Goal: Information Seeking & Learning: Learn about a topic

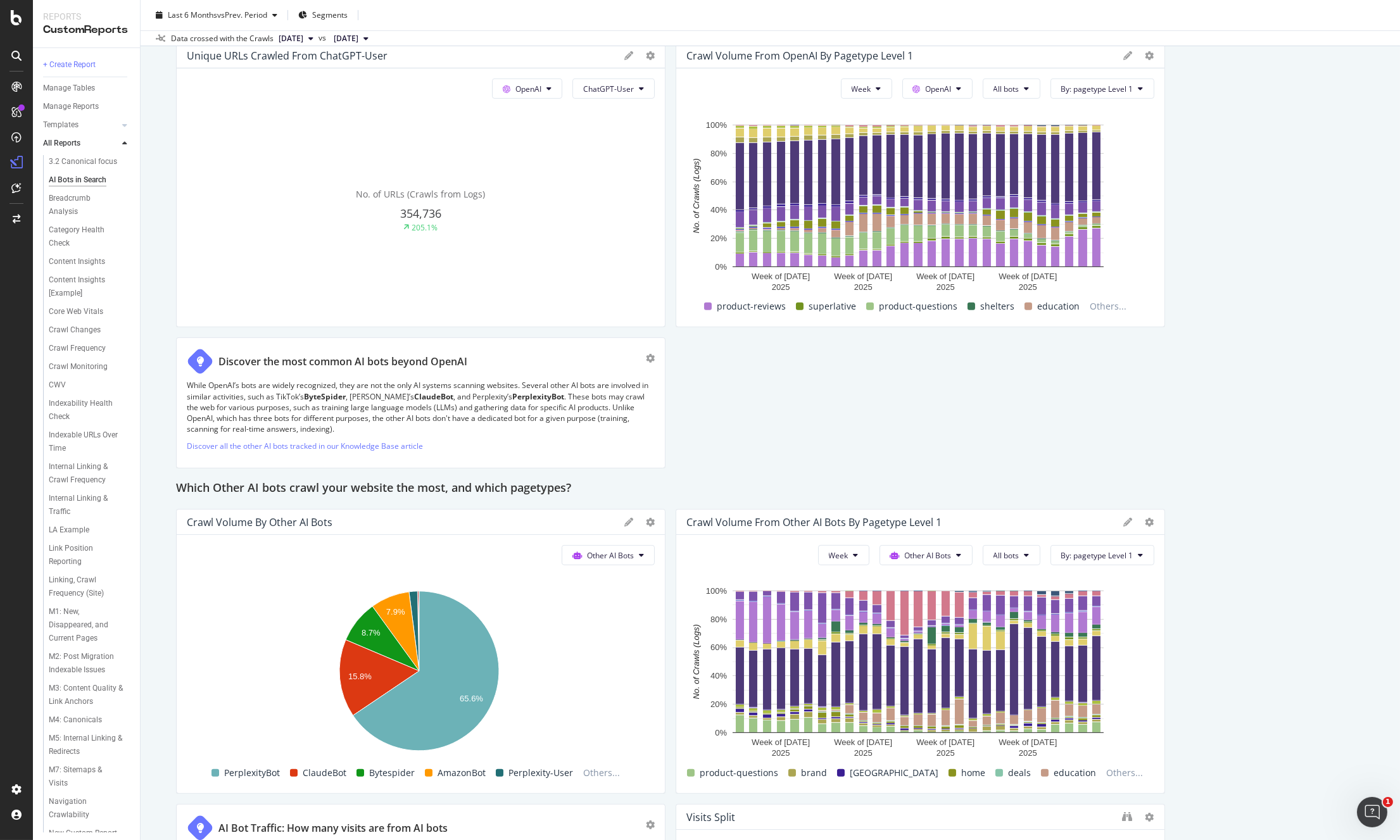
scroll to position [1312, 0]
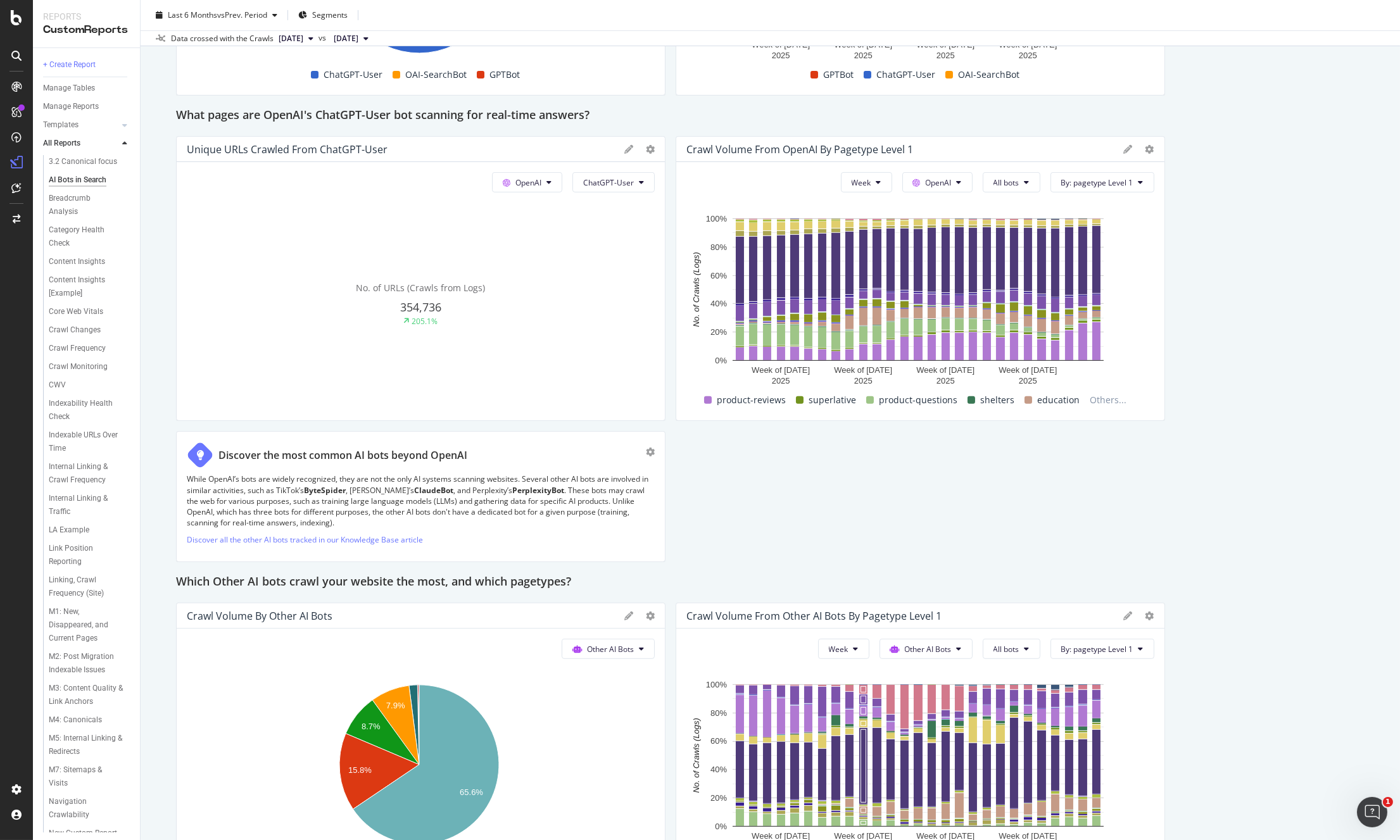
click at [1321, 322] on div "This report shows AI bot interaction with your website and its impact on your o…" at bounding box center [770, 153] width 1188 height 2648
click at [1322, 265] on div "This report shows AI bot interaction with your website and its impact on your o…" at bounding box center [770, 153] width 1188 height 2648
click at [1223, 290] on div "This report shows AI bot interaction with your website and its impact on your o…" at bounding box center [770, 153] width 1188 height 2648
click at [1272, 376] on div "This report shows AI bot interaction with your website and its impact on your o…" at bounding box center [770, 153] width 1188 height 2648
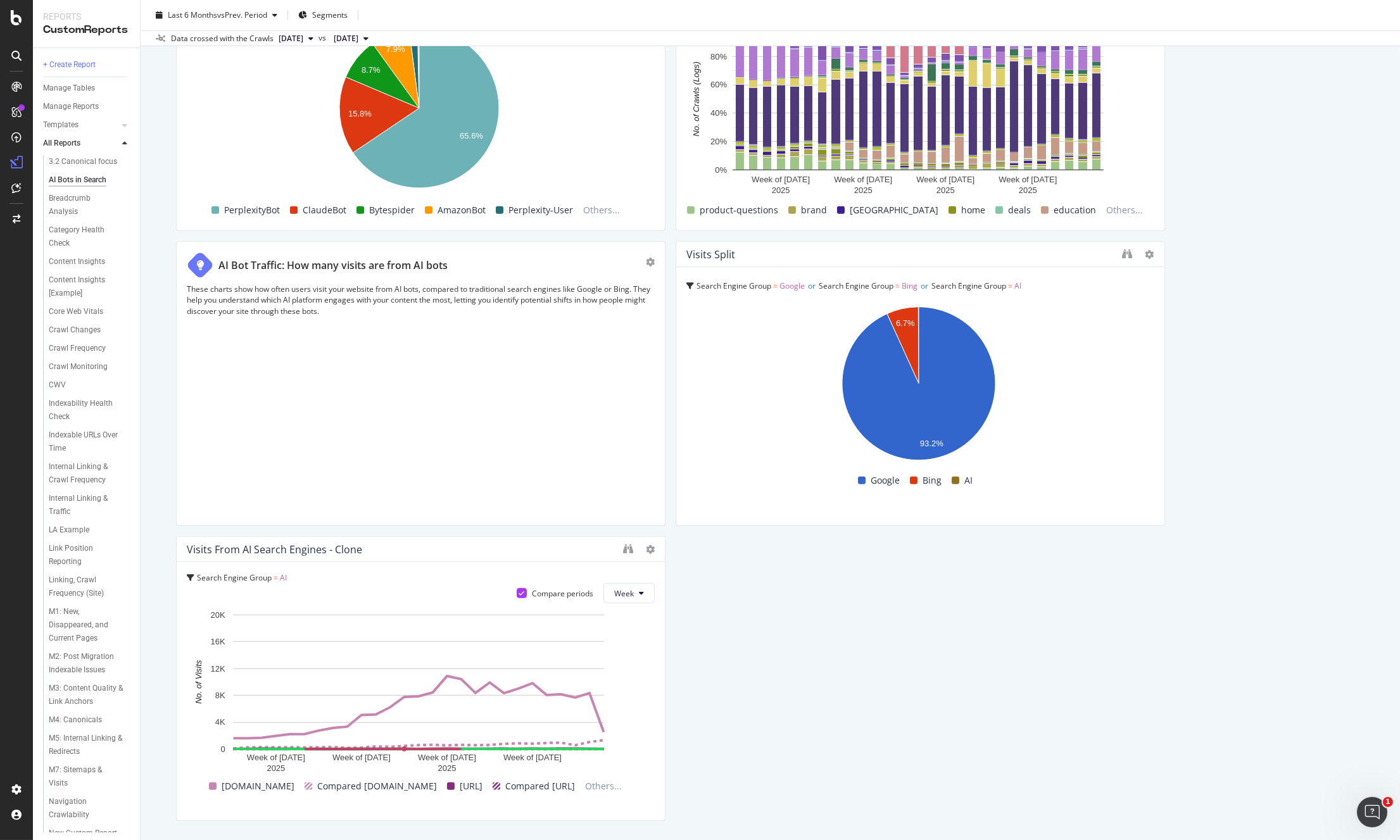
scroll to position [2028, 0]
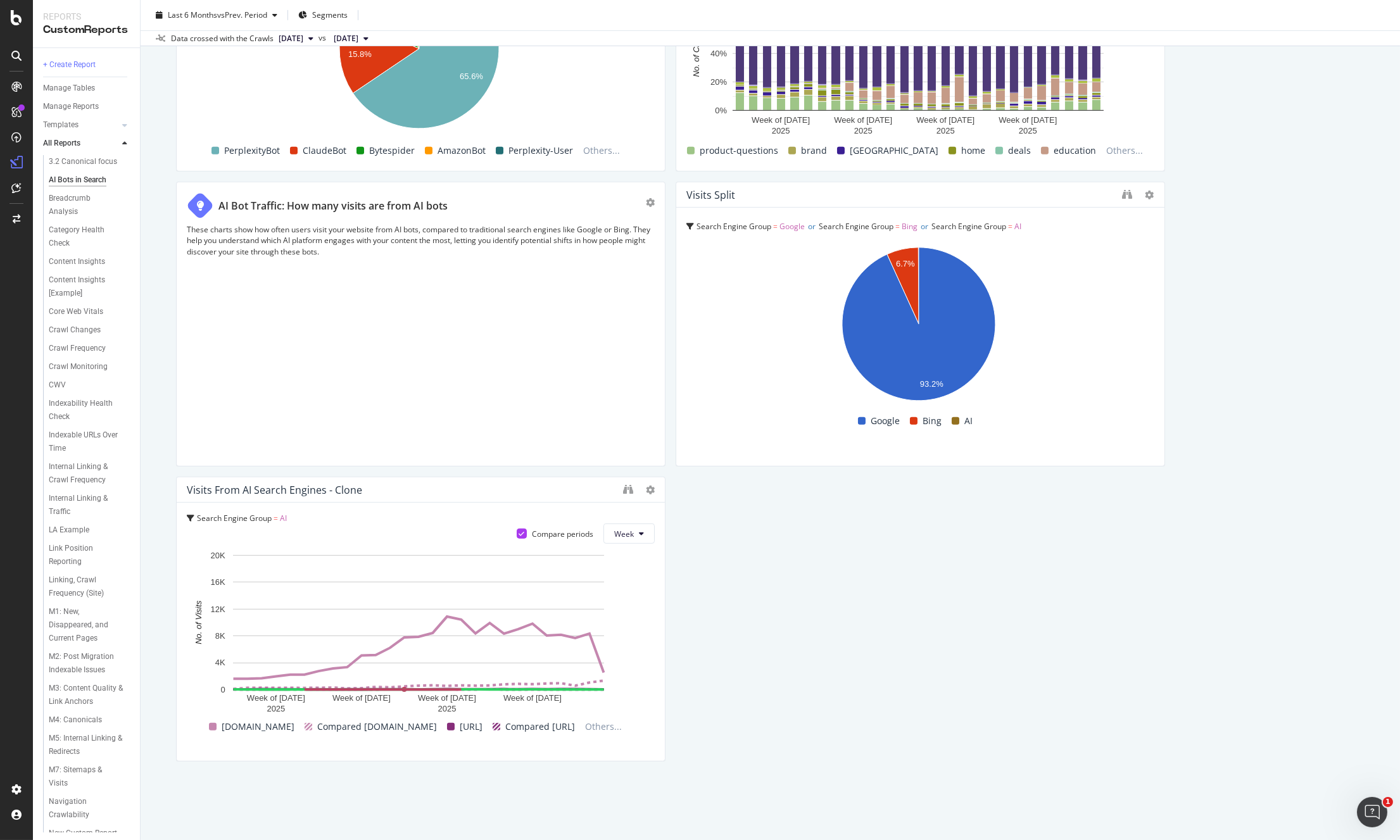
click at [358, 37] on span "[DATE]" at bounding box center [346, 38] width 25 height 12
click at [391, 102] on div "[DATE]" at bounding box center [392, 104] width 68 height 12
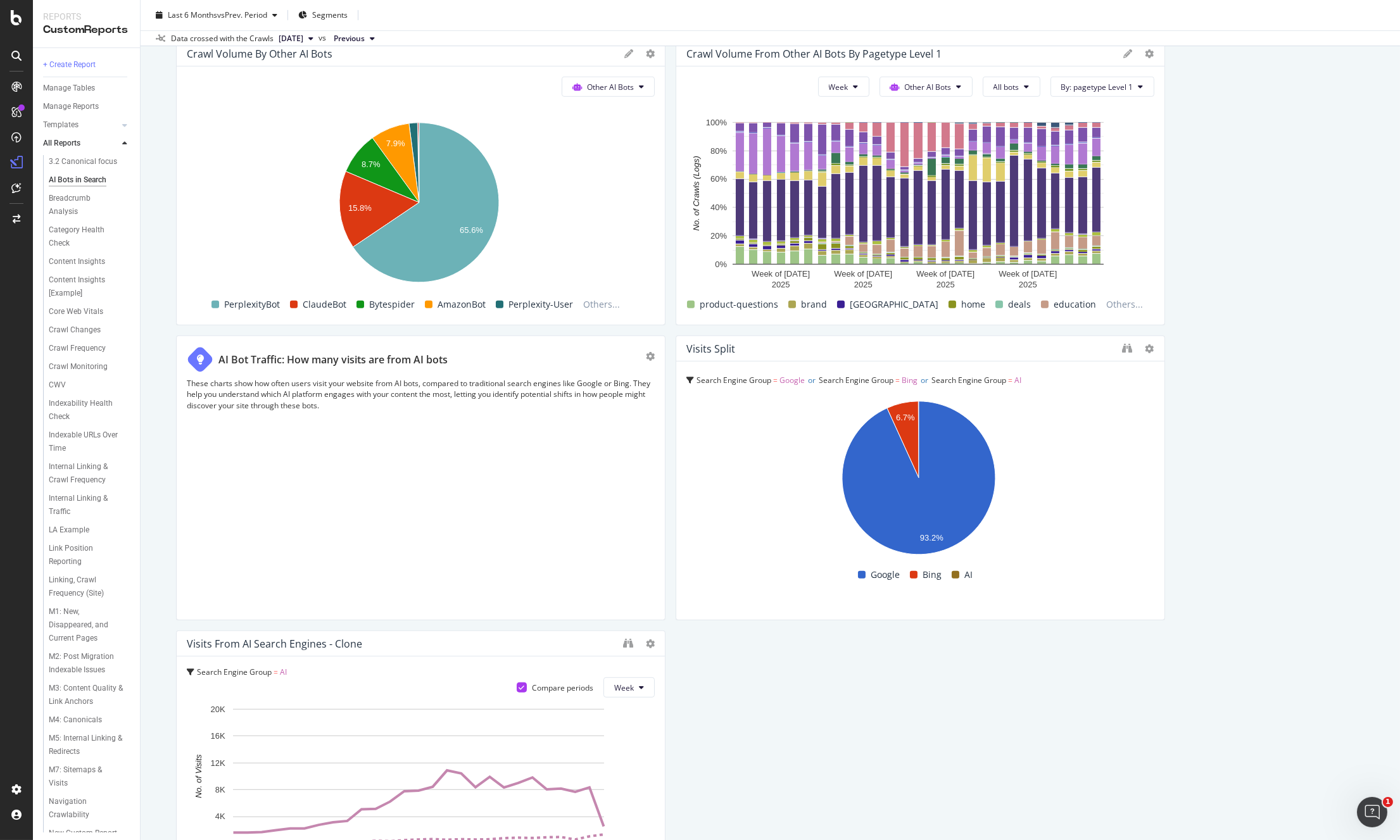
scroll to position [2028, 0]
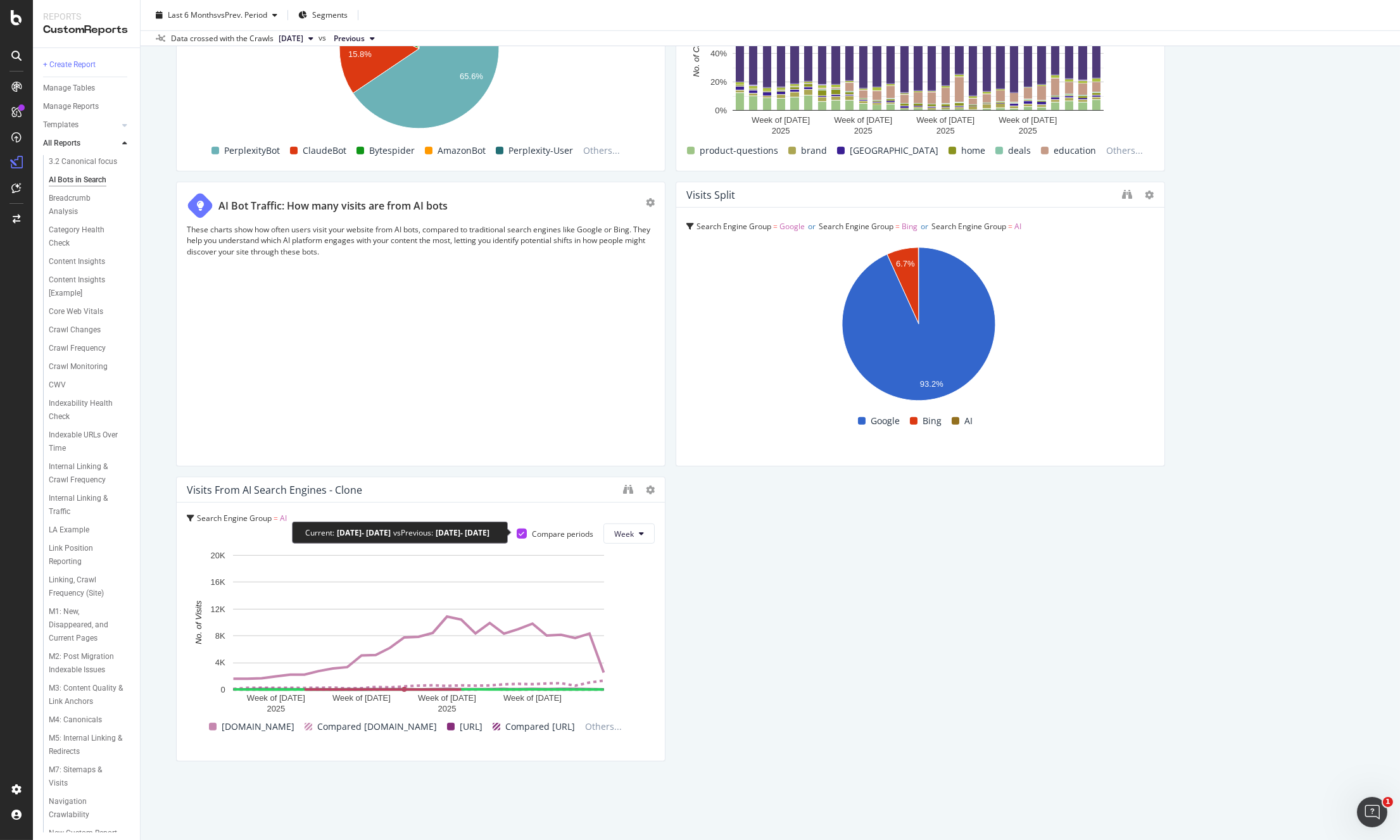
click at [518, 535] on icon at bounding box center [521, 533] width 5 height 6
drag, startPoint x: 624, startPoint y: 487, endPoint x: 615, endPoint y: 477, distance: 13.5
click at [612, 463] on div "AI Bot Traffic: How many visits are from AI bots These charts show how often us…" at bounding box center [421, 324] width 490 height 285
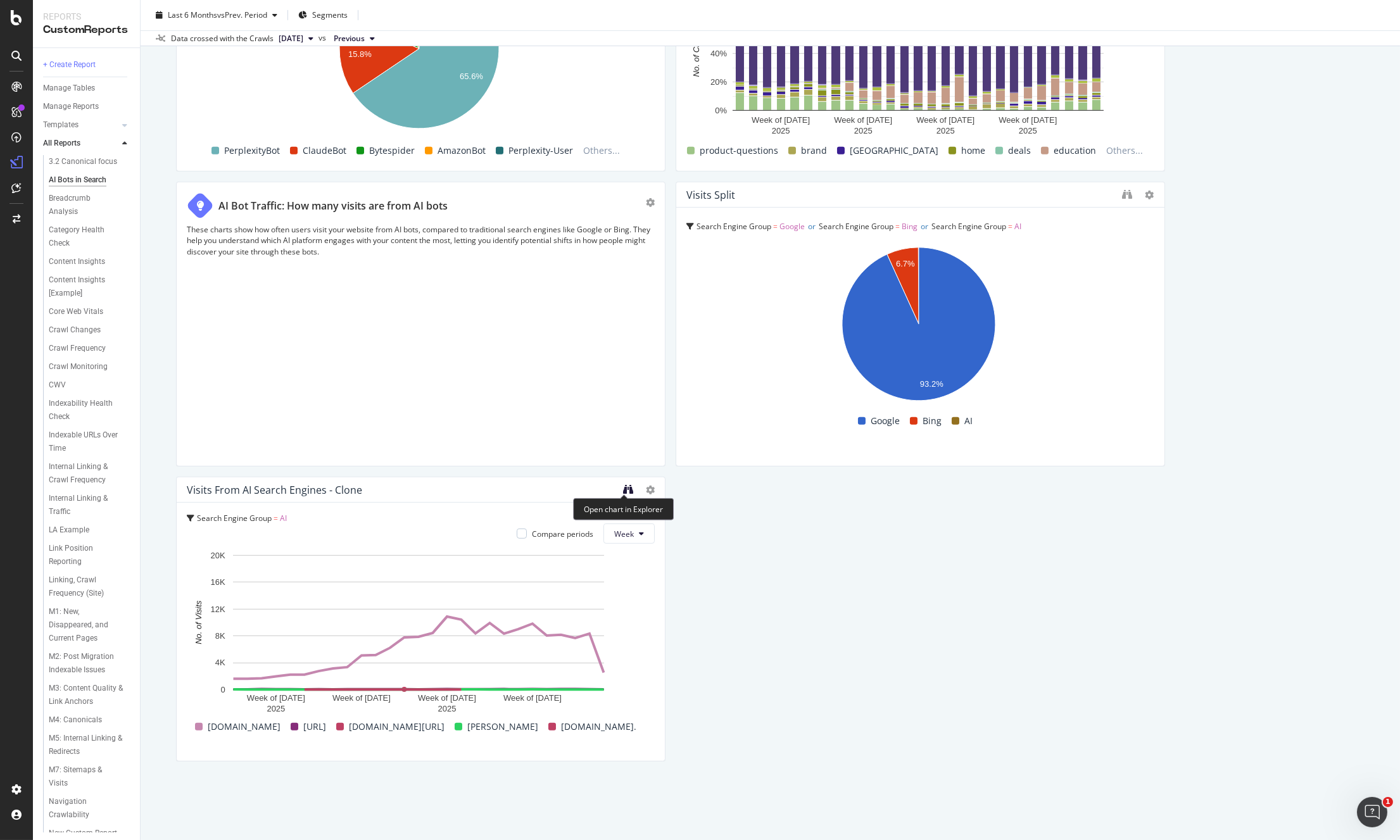
click at [623, 485] on icon "binoculars" at bounding box center [628, 489] width 10 height 10
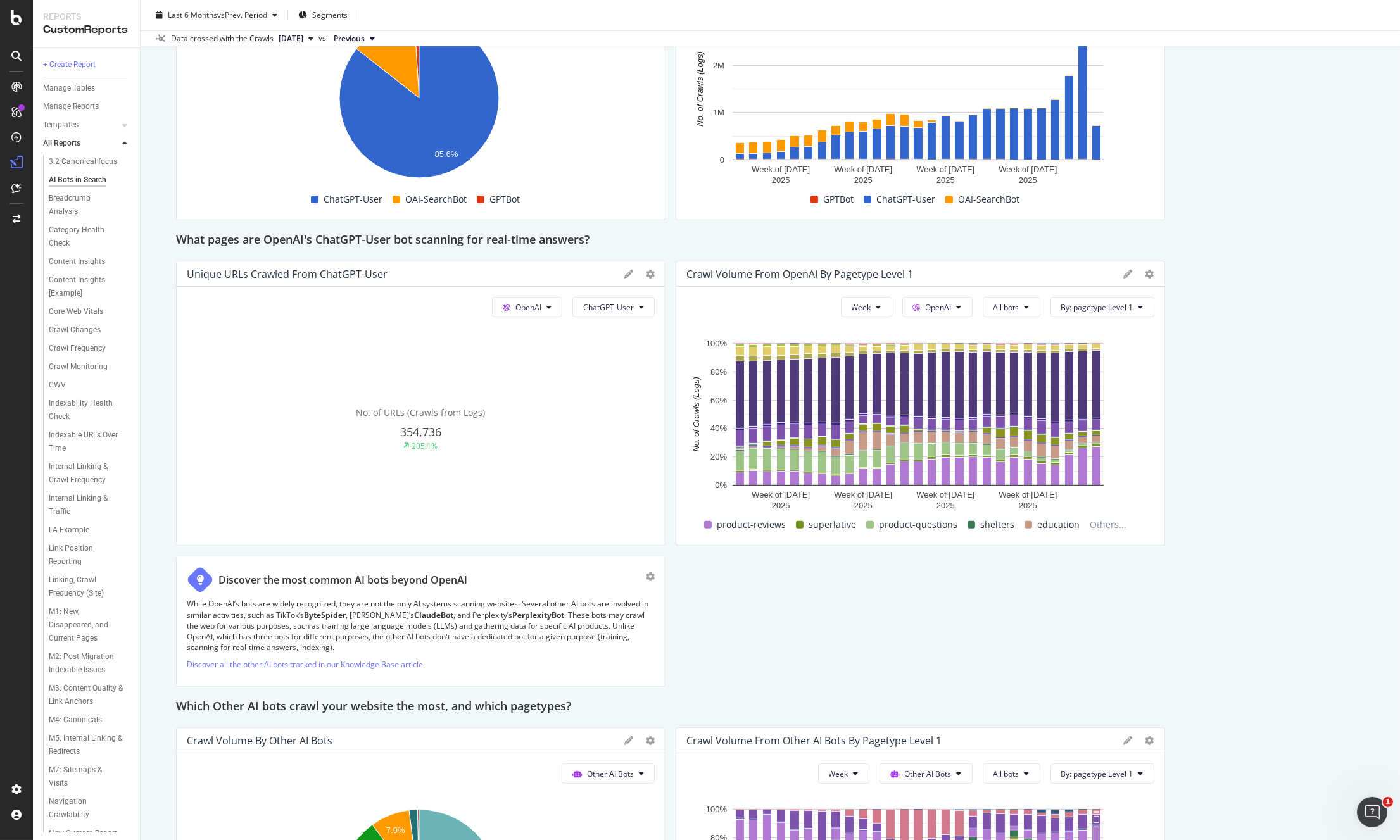
scroll to position [1278, 0]
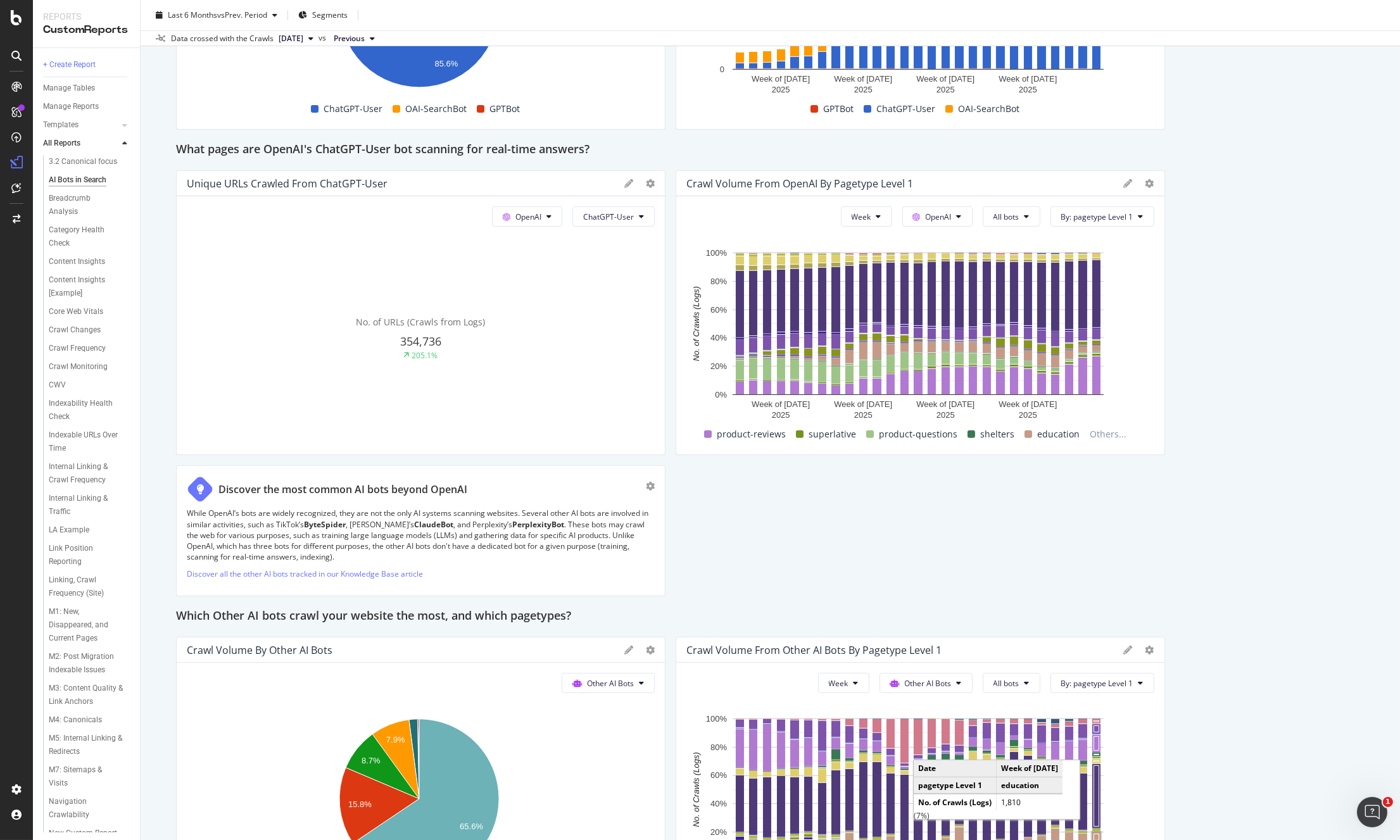
click at [1267, 301] on div "This report shows AI bot interaction with your website and its impact on your o…" at bounding box center [770, 188] width 1188 height 2648
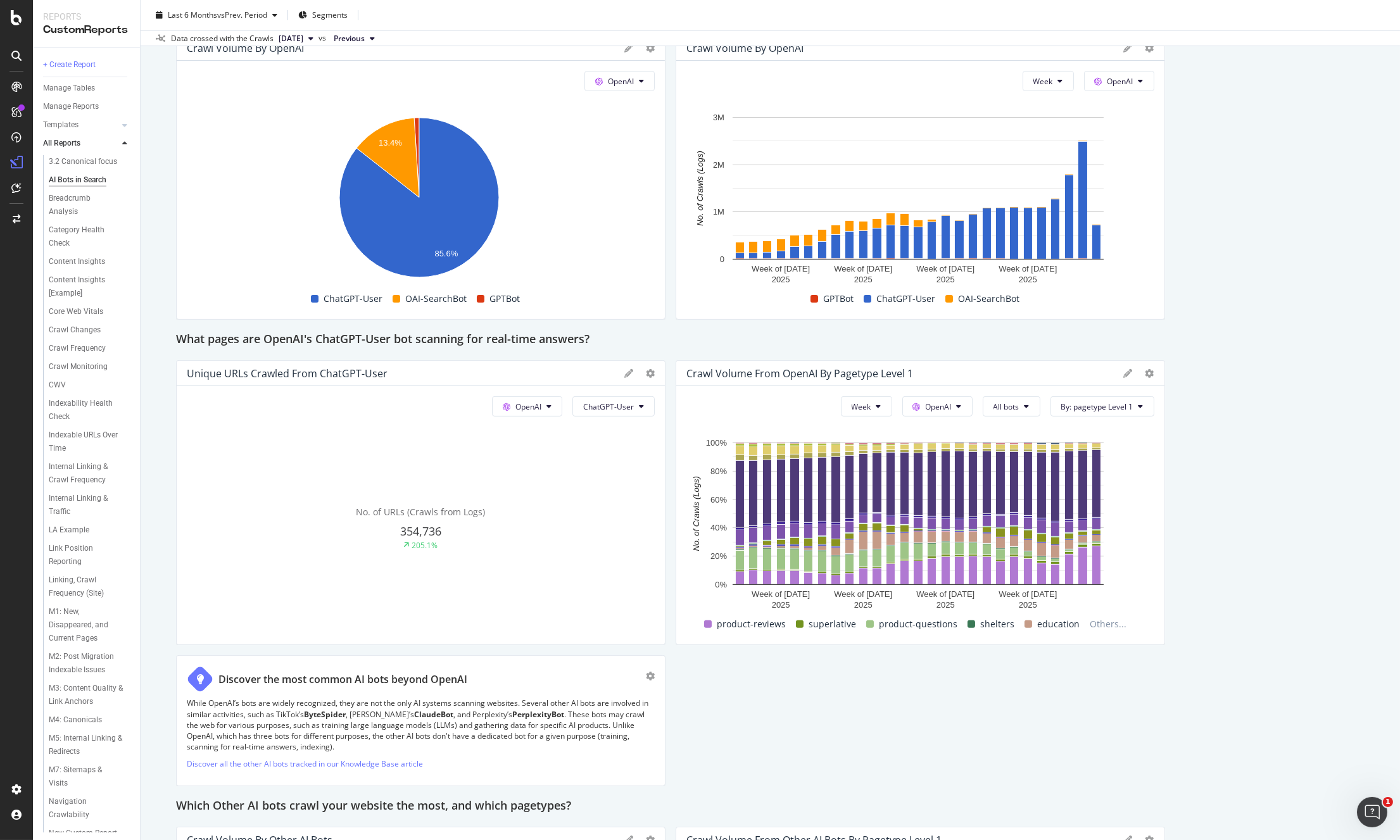
scroll to position [1091, 0]
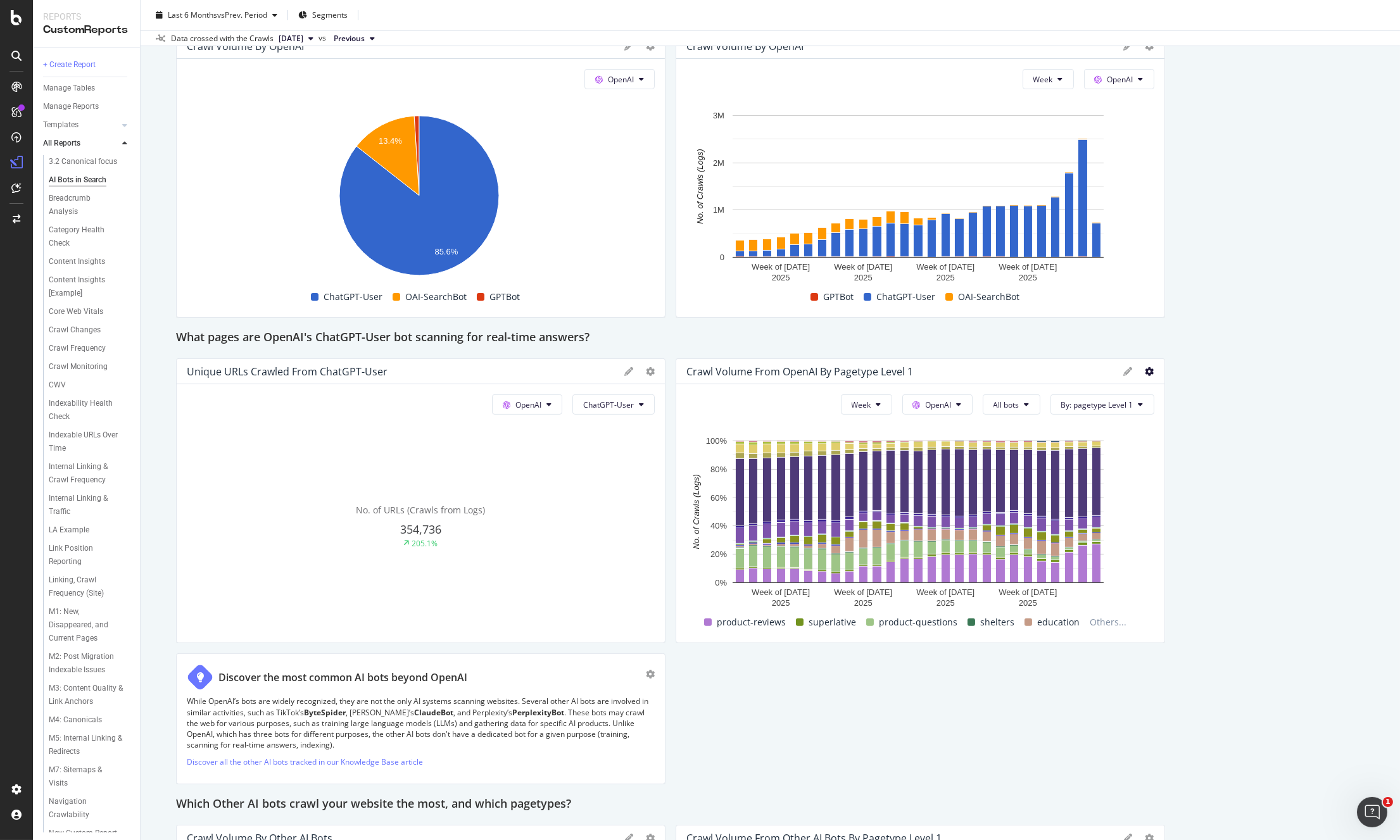
click at [1145, 369] on icon at bounding box center [1149, 371] width 9 height 9
drag, startPoint x: 1206, startPoint y: 409, endPoint x: 1262, endPoint y: 286, distance: 135.1
click at [1206, 409] on span "Bar (by Value)" at bounding box center [1215, 412] width 95 height 12
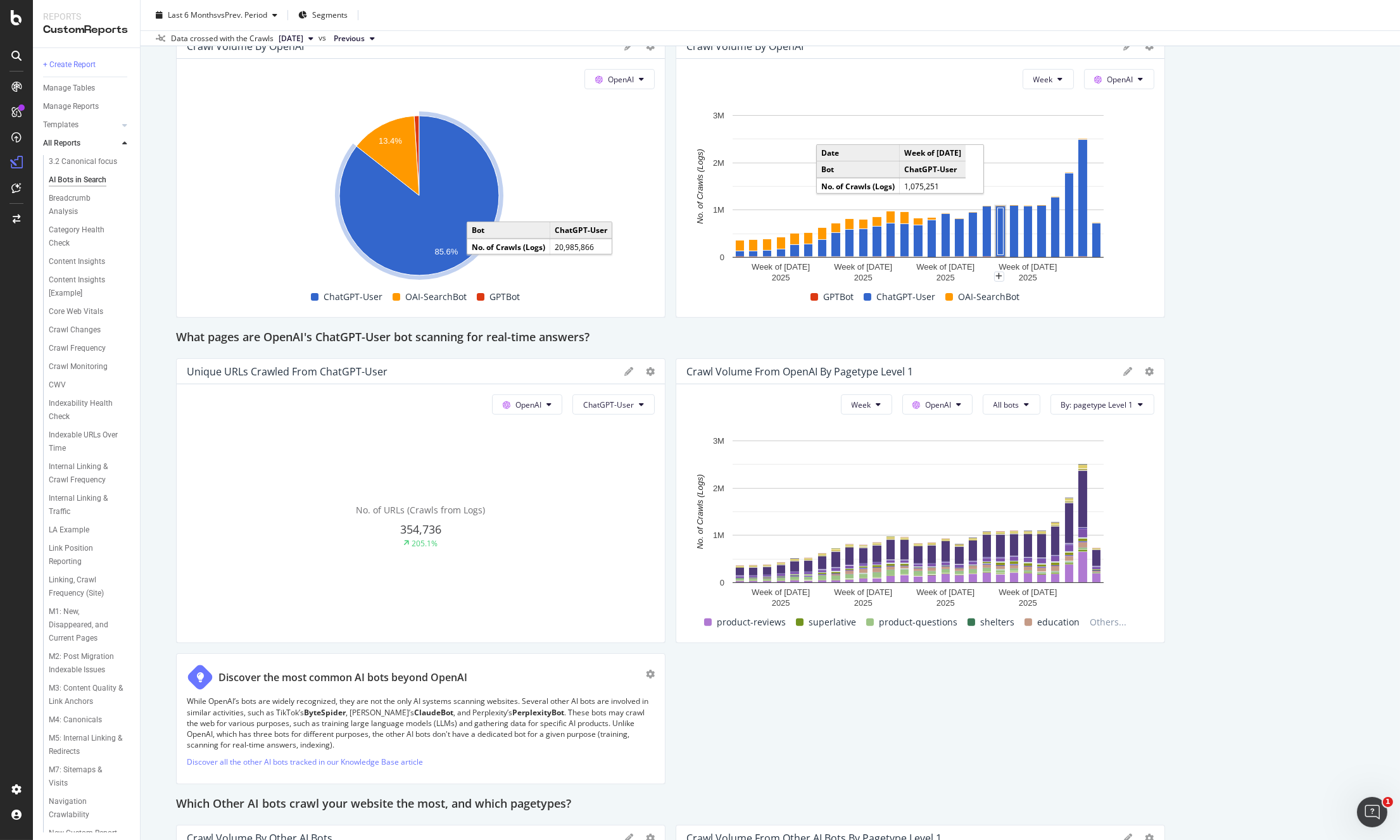
click at [1210, 311] on div "This report shows AI bot interaction with your website and its impact on your o…" at bounding box center [770, 375] width 1188 height 2648
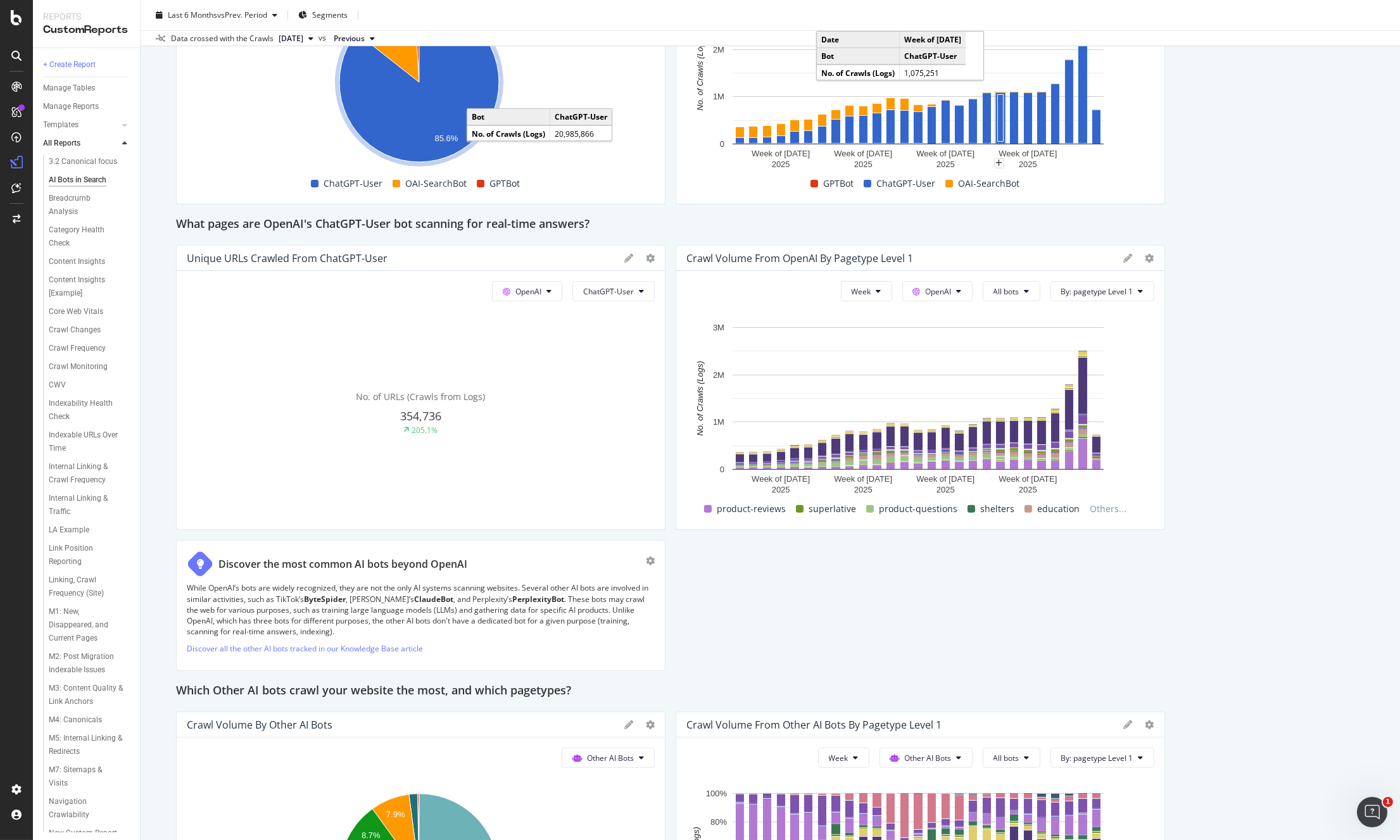
scroll to position [1184, 0]
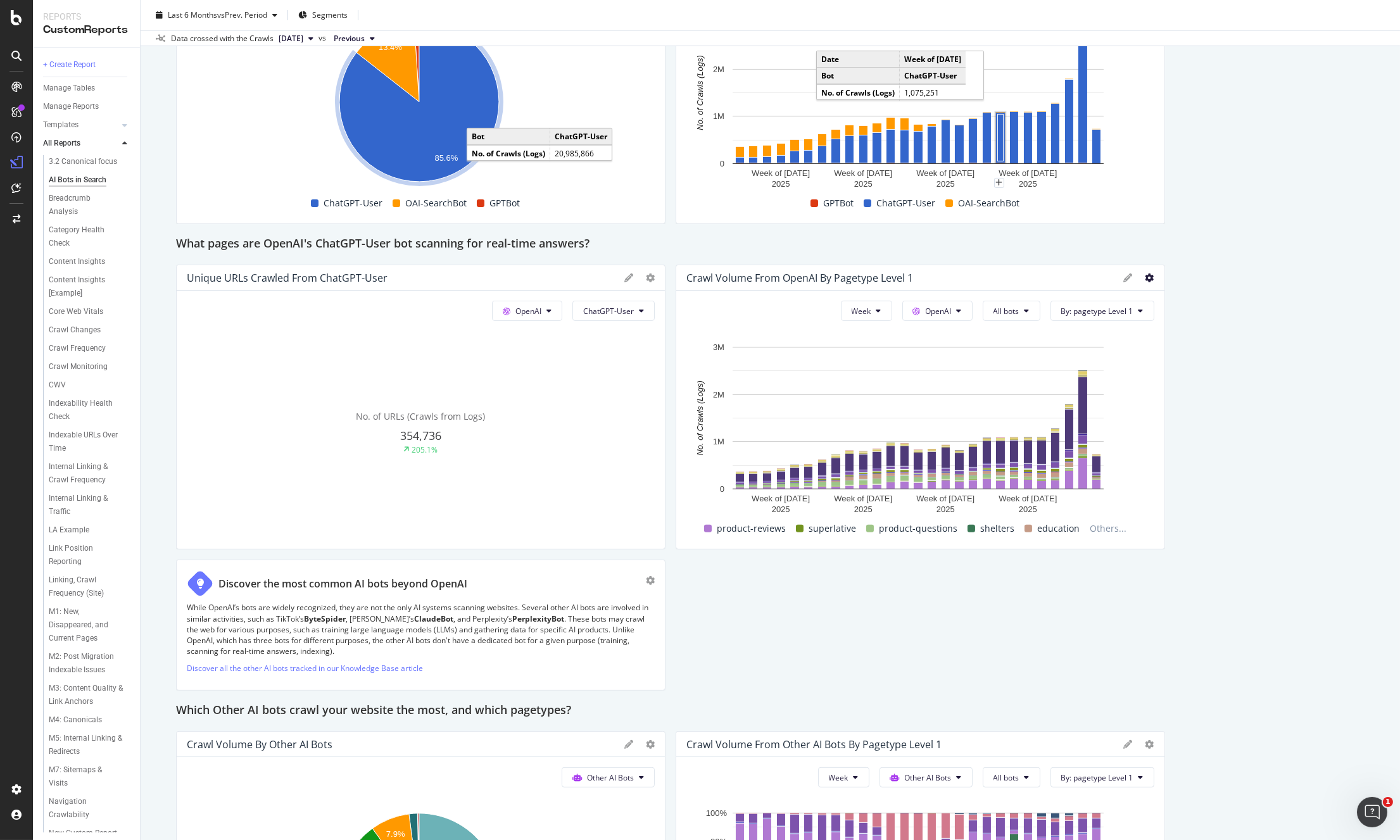
click at [1145, 273] on icon at bounding box center [1149, 277] width 9 height 9
click at [1182, 341] on span "Bar (by Percentage)" at bounding box center [1215, 342] width 95 height 12
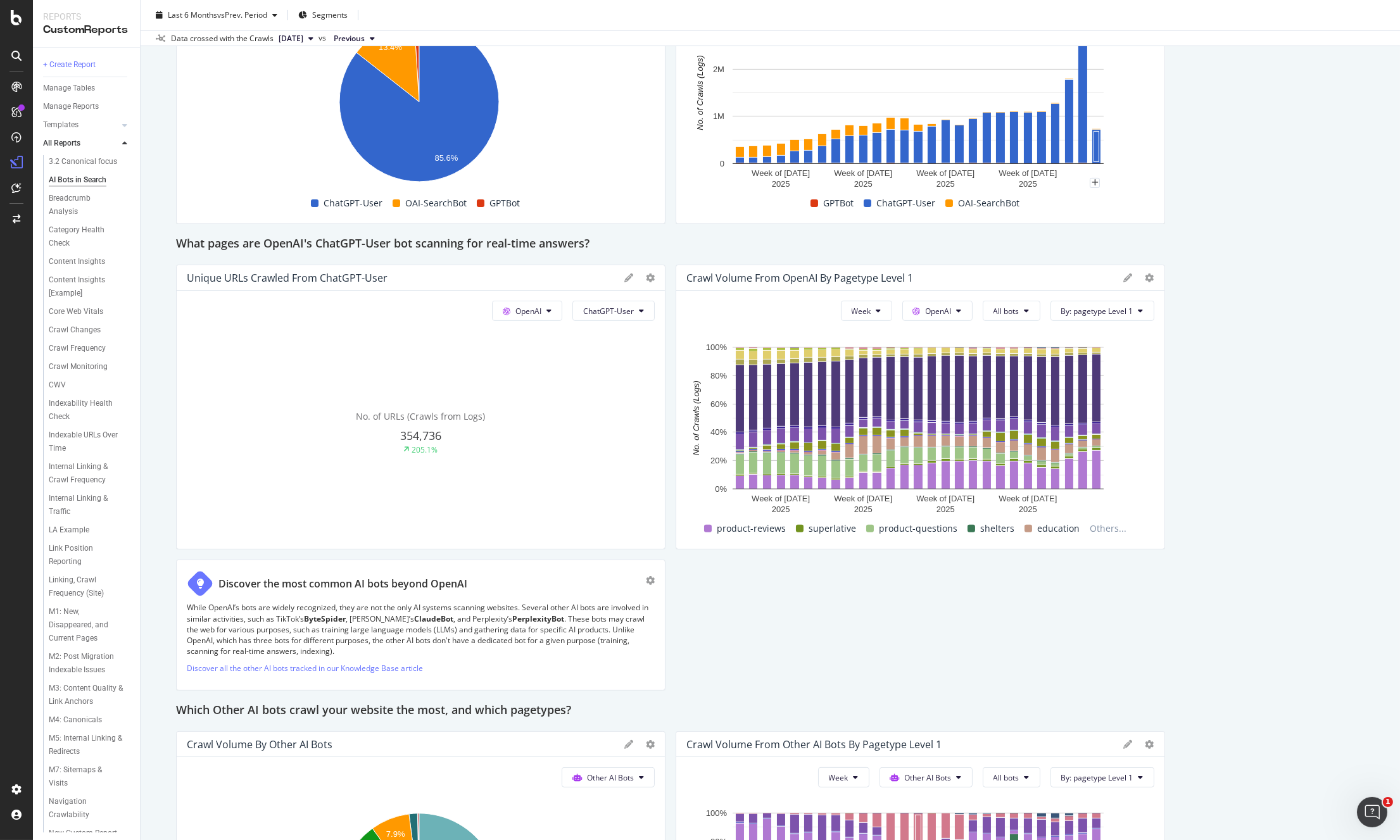
click at [1239, 60] on div "This report shows AI bot interaction with your website and its impact on your o…" at bounding box center [770, 281] width 1188 height 2648
click at [1278, 116] on div "This report shows AI bot interaction with your website and its impact on your o…" at bounding box center [770, 281] width 1188 height 2648
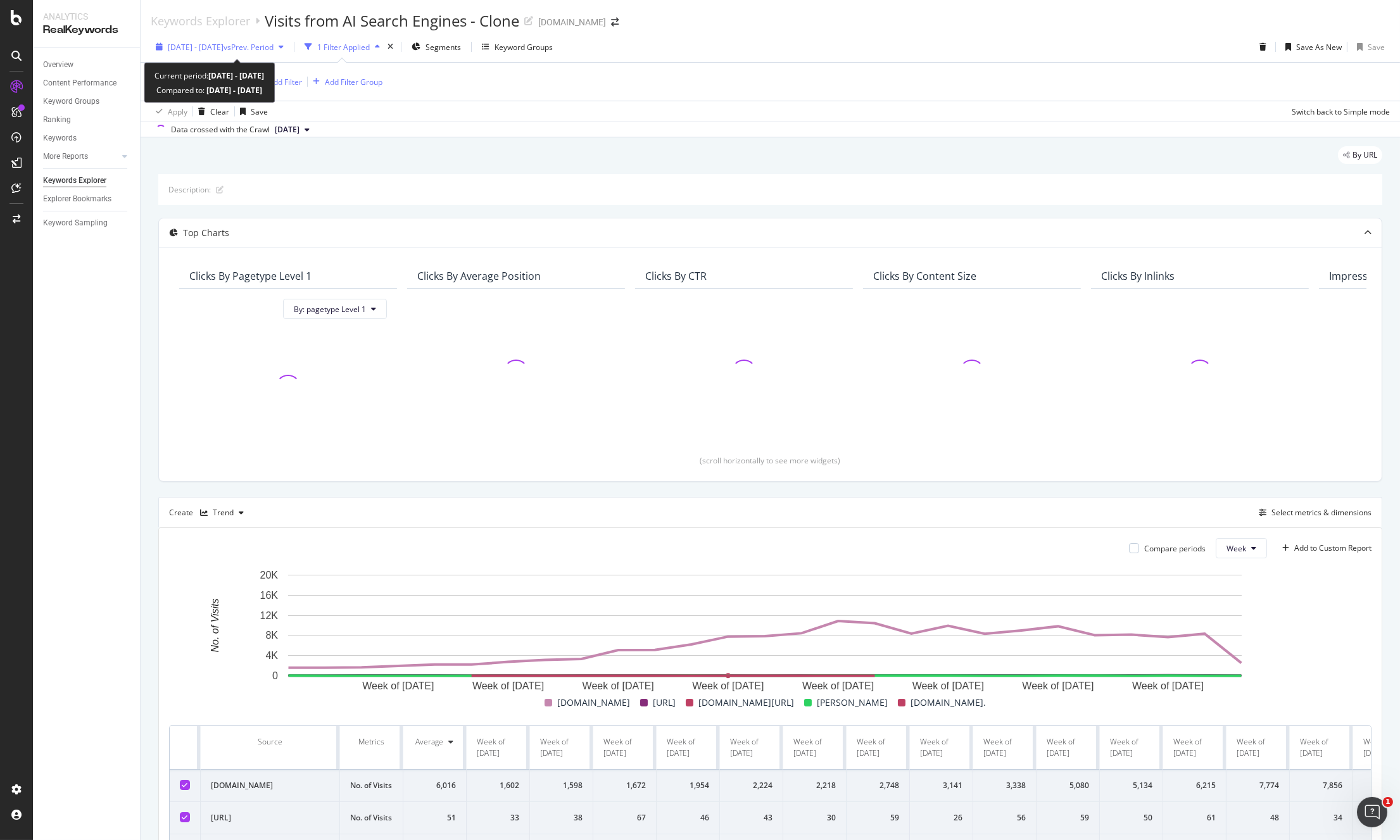
click at [267, 46] on span "vs Prev. Period" at bounding box center [248, 47] width 50 height 11
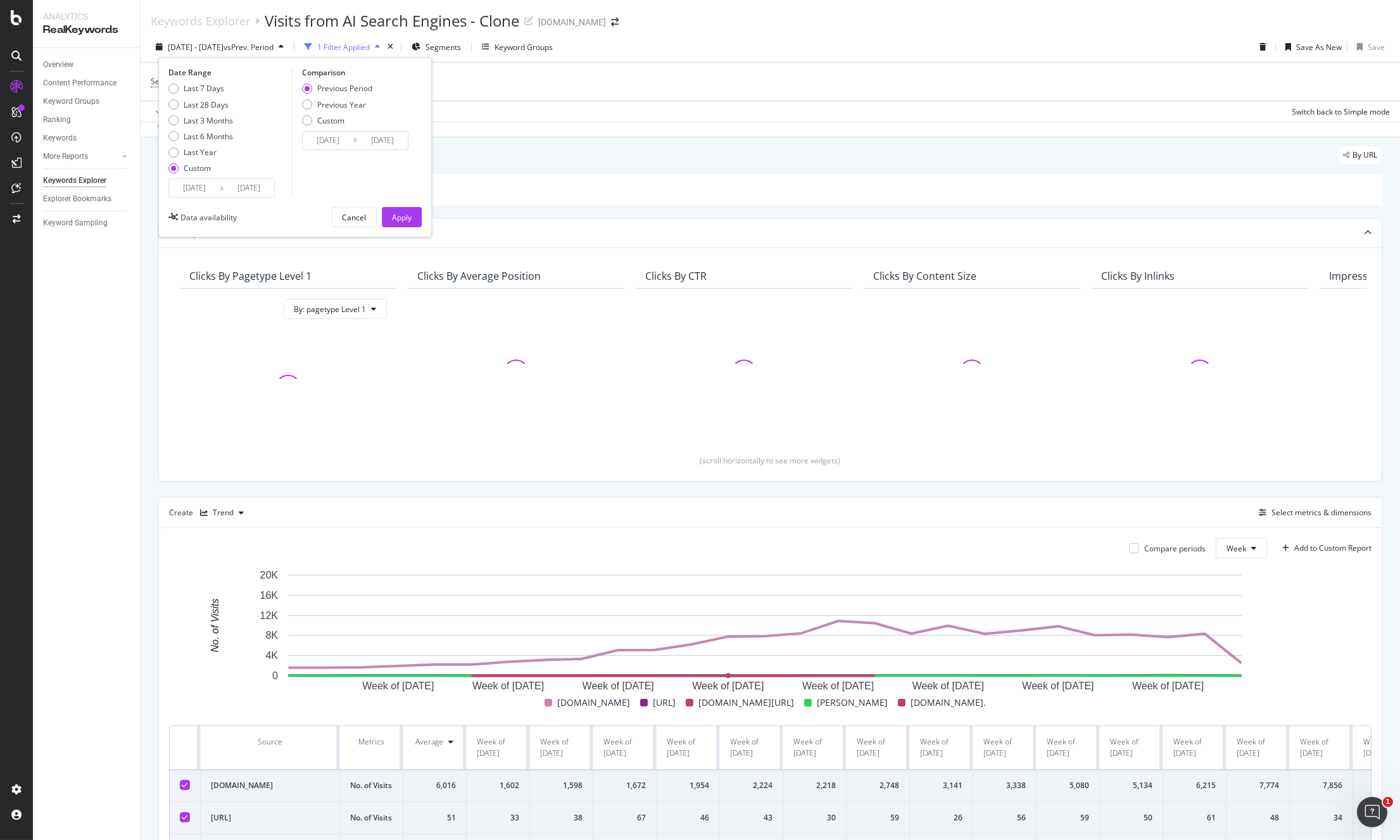
click at [237, 189] on input "2025/09/02" at bounding box center [249, 188] width 51 height 18
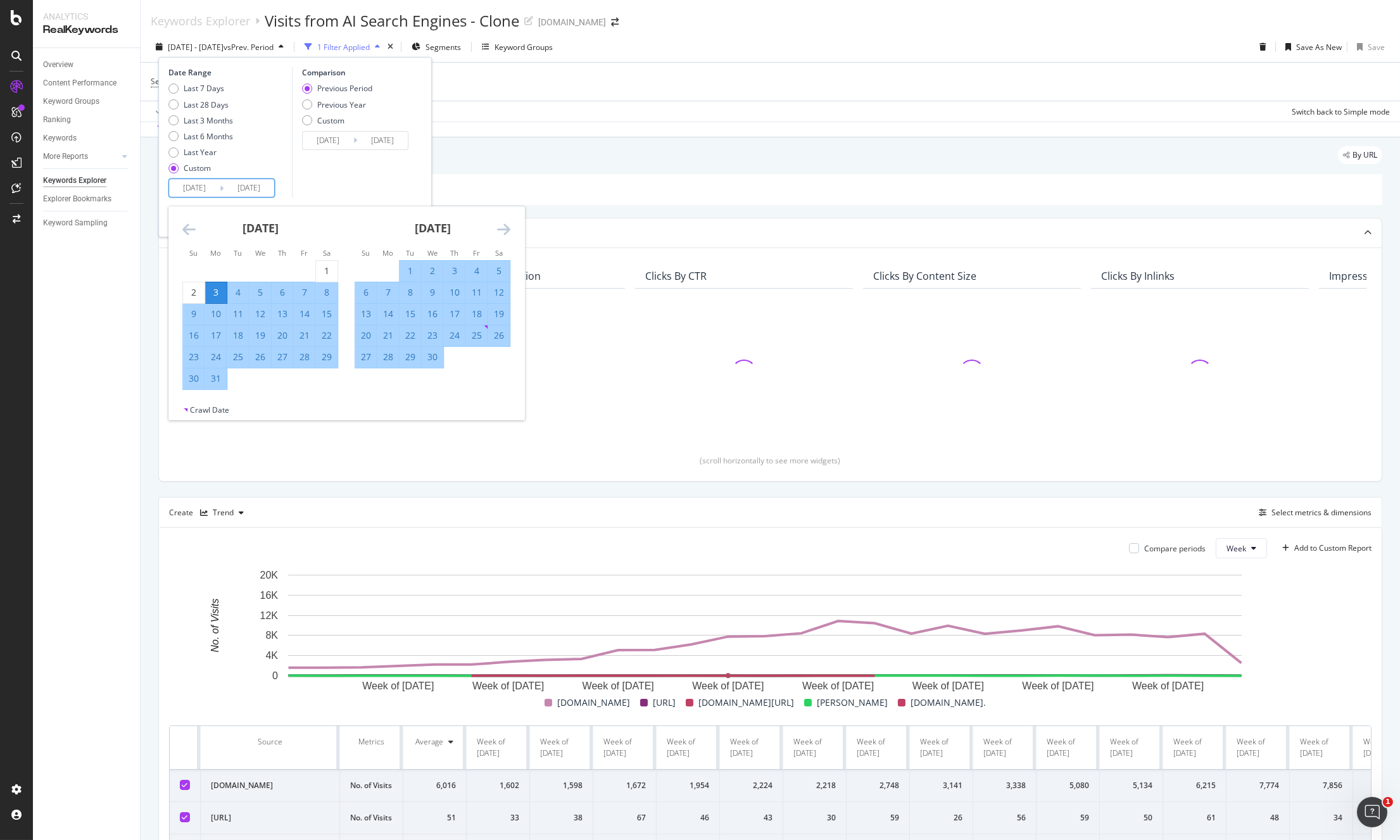
click at [501, 227] on icon "Move forward to switch to the next month." at bounding box center [503, 229] width 13 height 15
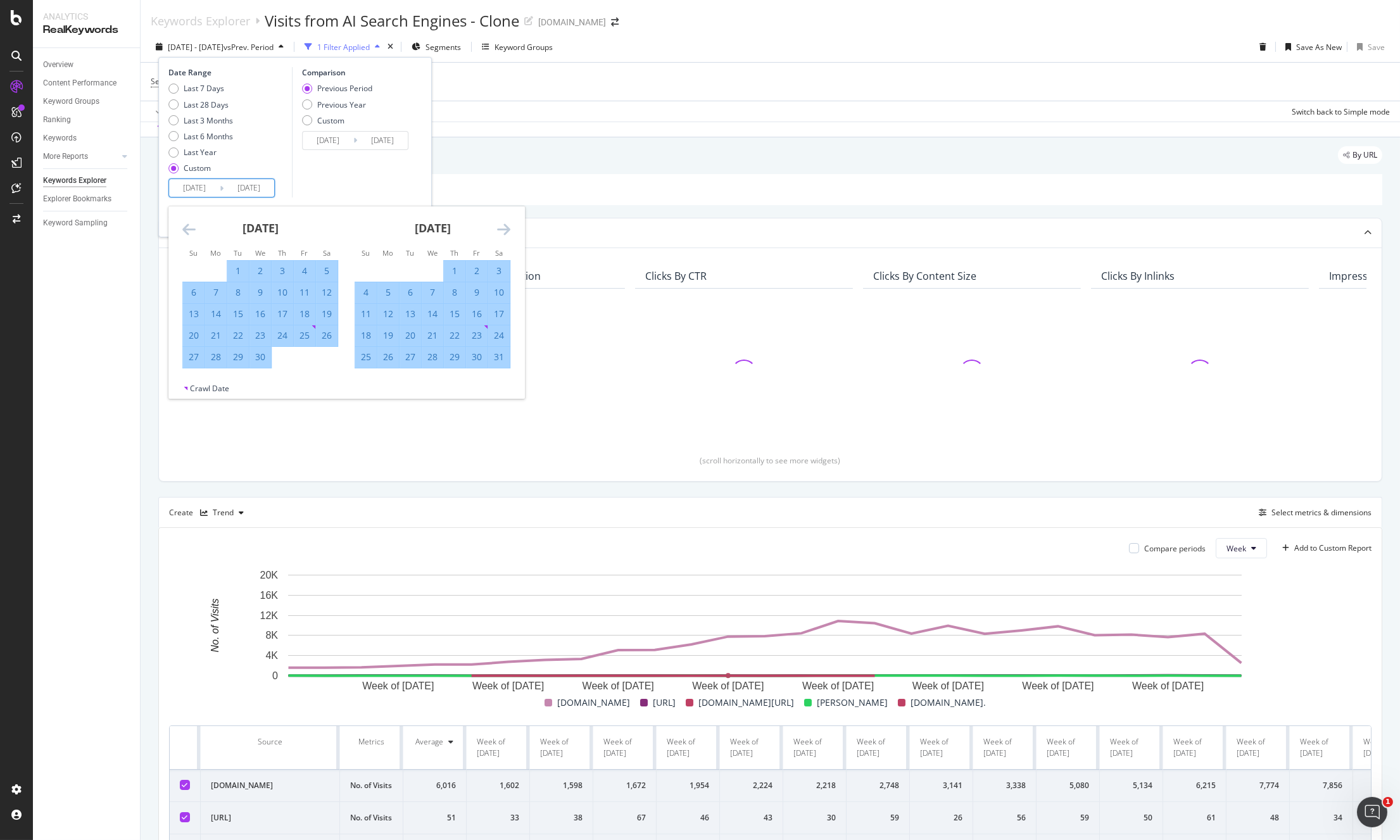
click at [501, 227] on icon "Move forward to switch to the next month." at bounding box center [503, 229] width 13 height 15
click at [258, 188] on input "2025/09/02" at bounding box center [249, 188] width 51 height 18
click at [509, 227] on div "April 2025 1 2 3 4 5 6 7 8 9 10 11 12 13 14 15 16 17 18 19 20 21 22 23 24 25 26…" at bounding box center [347, 294] width 356 height 177
click at [503, 228] on icon "Move forward to switch to the next month." at bounding box center [503, 229] width 13 height 15
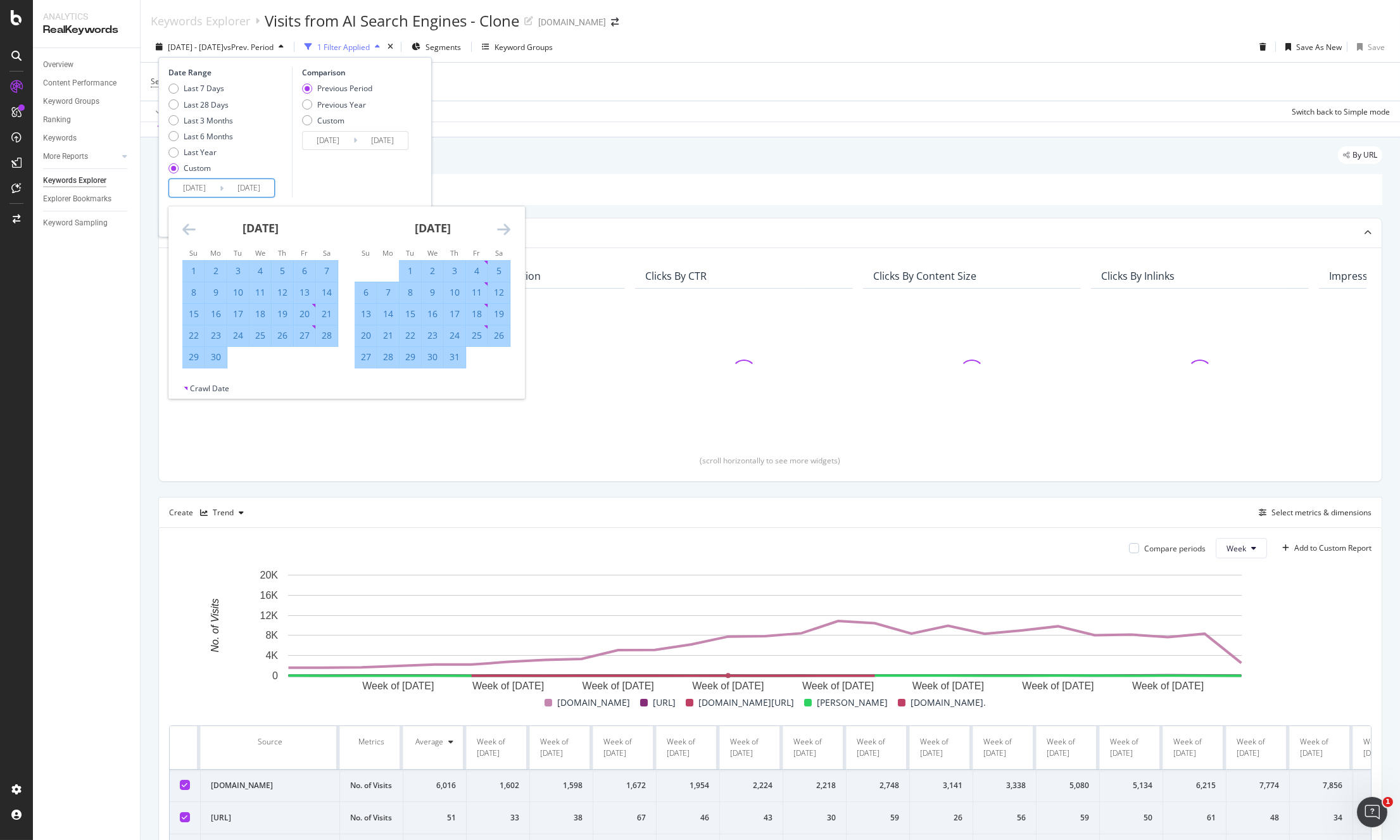
click at [503, 228] on icon "Move forward to switch to the next month." at bounding box center [503, 229] width 13 height 15
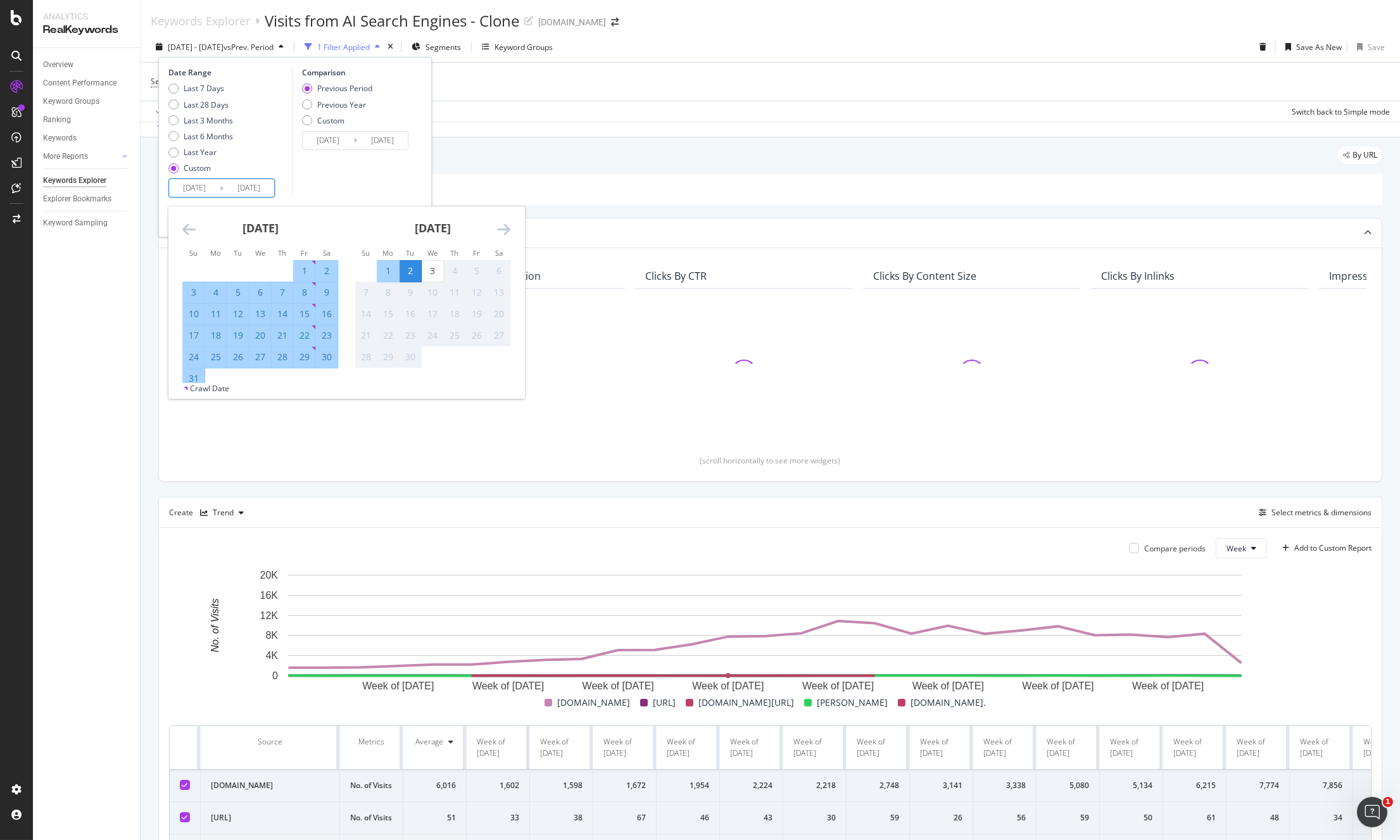
click at [503, 228] on icon "Move forward to switch to the next month." at bounding box center [503, 229] width 13 height 15
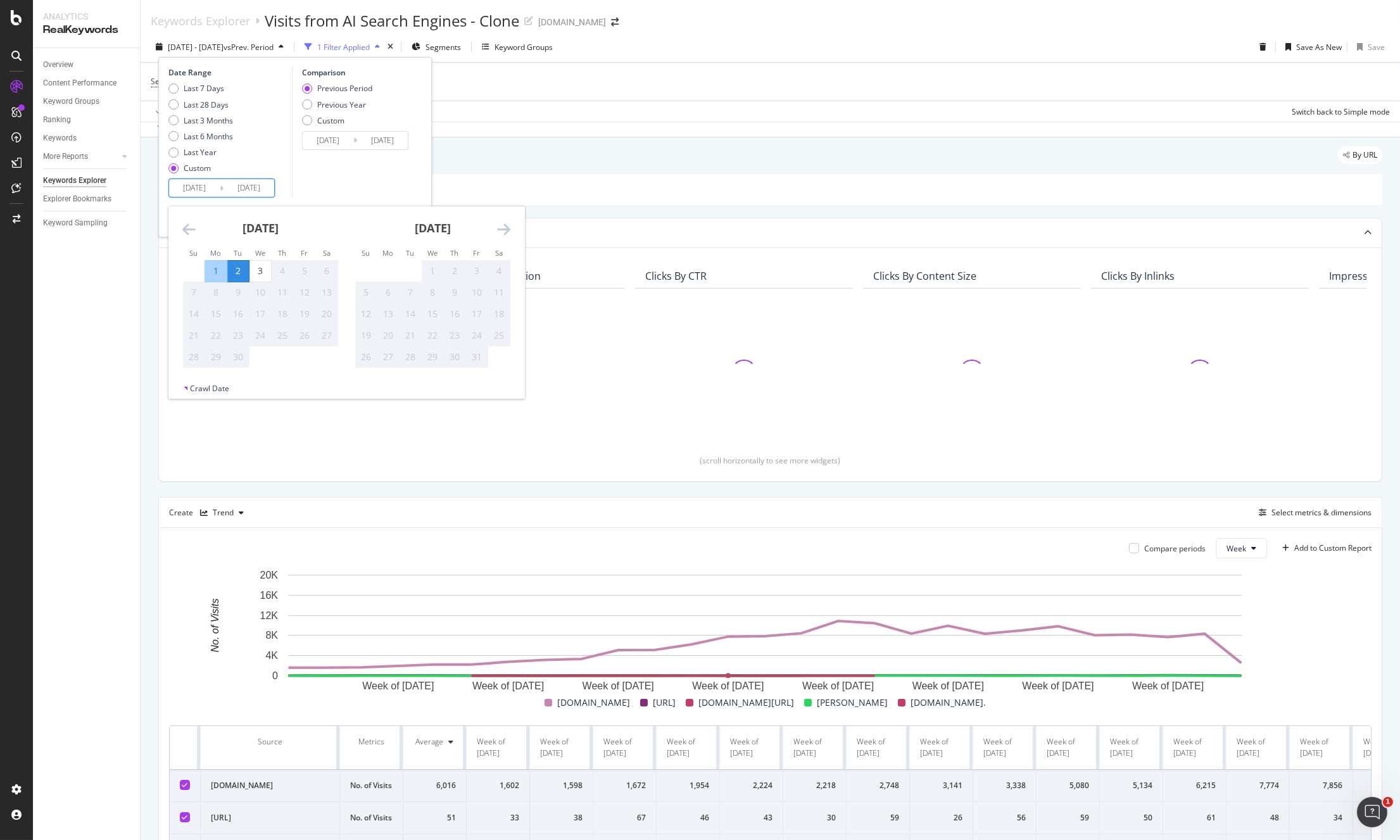
click at [503, 228] on icon "Move forward to switch to the next month." at bounding box center [503, 229] width 13 height 15
click at [180, 222] on div "October 2025 1 2 3 4 5 6 7 8 9 10 11 12 13 14 15 16 17 18 19 20 21 22 23 24 25 …" at bounding box center [260, 287] width 172 height 162
click at [185, 225] on icon "Move backward to switch to the previous month." at bounding box center [188, 229] width 13 height 15
click at [186, 225] on icon "Move backward to switch to the previous month." at bounding box center [188, 229] width 13 height 15
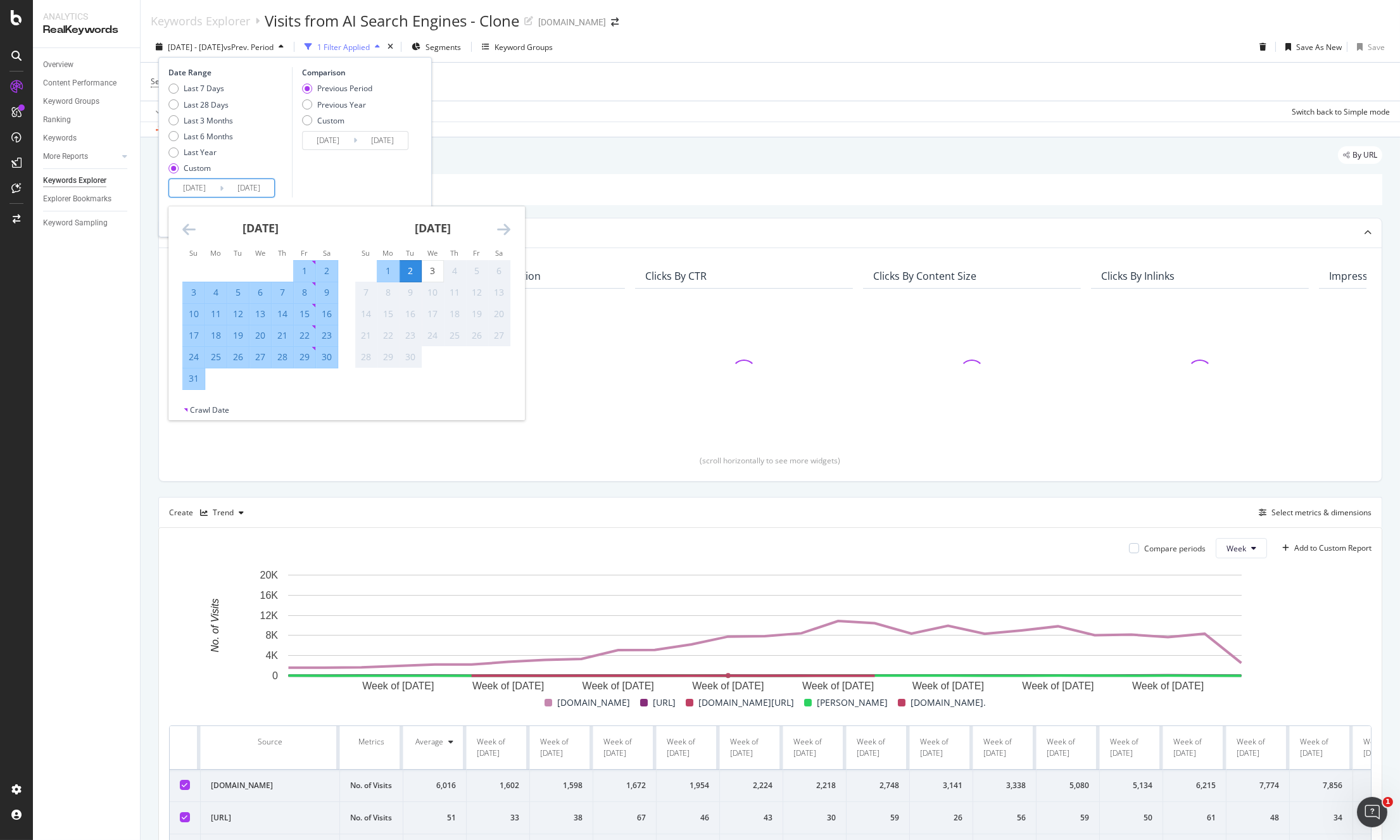
click at [190, 374] on div "31" at bounding box center [193, 379] width 21 height 12
type input "2025/08/31"
type input "2024/09/01"
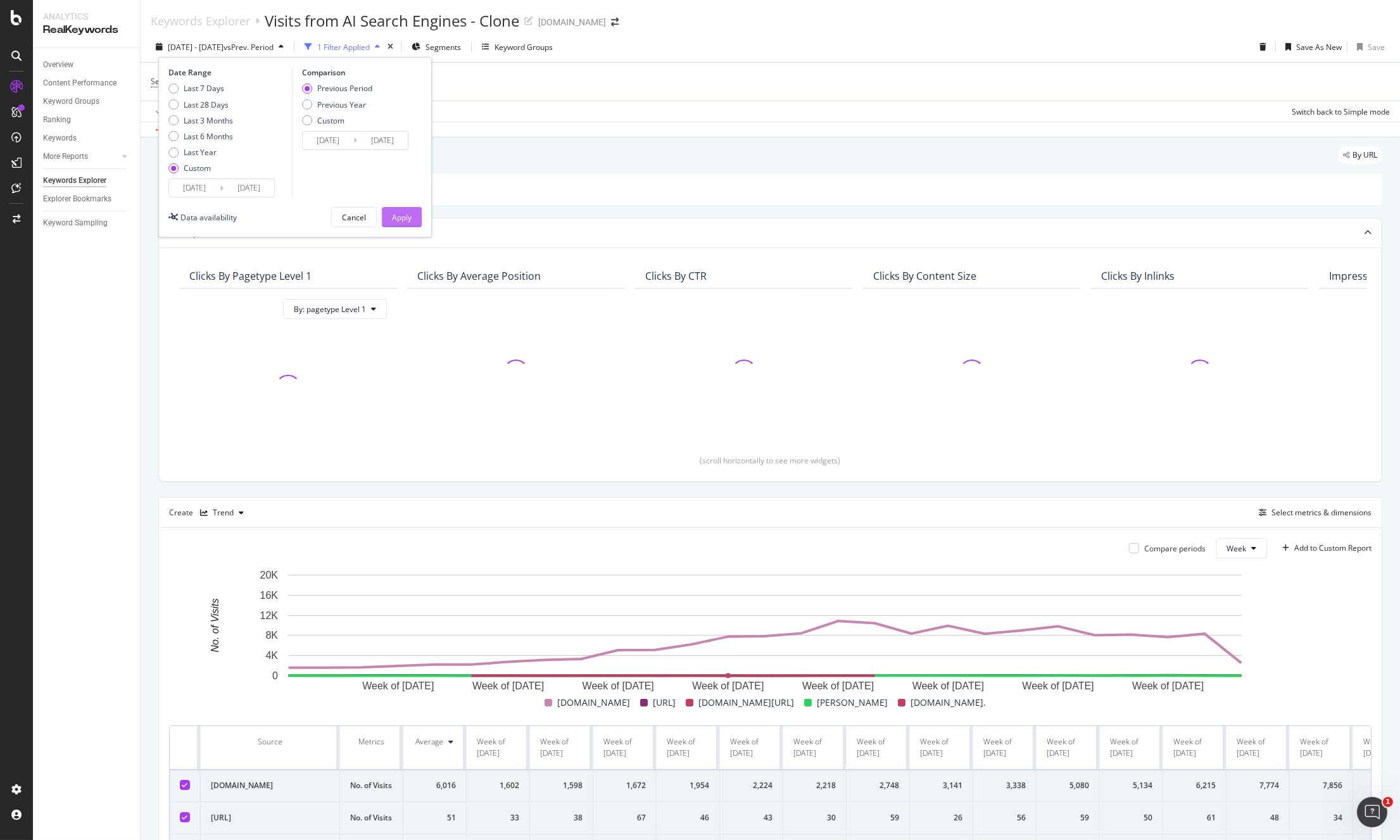
click at [406, 213] on div "Apply" at bounding box center [401, 218] width 20 height 11
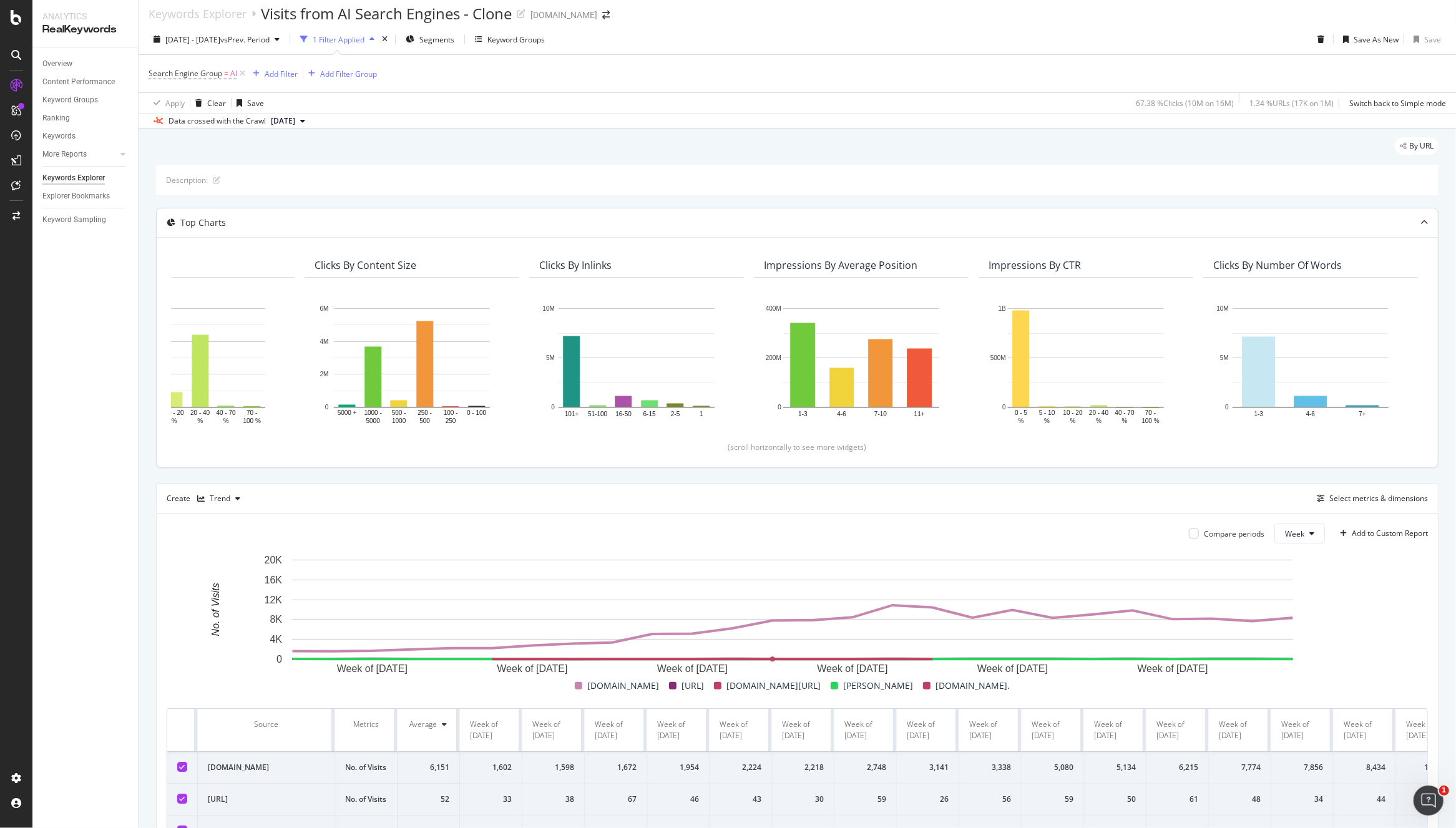
scroll to position [0, 556]
